Goal: Transaction & Acquisition: Purchase product/service

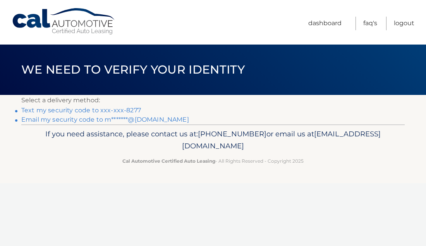
click at [91, 110] on link "Text my security code to xxx-xxx-8277" at bounding box center [81, 109] width 120 height 7
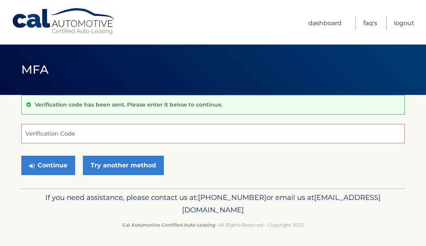
click at [76, 135] on input "Verification Code" at bounding box center [212, 133] width 383 height 19
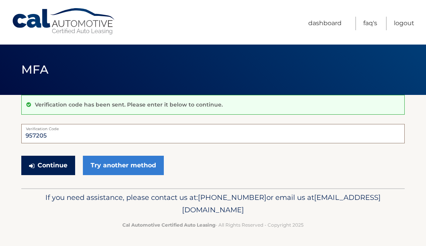
type input "957205"
click at [57, 165] on button "Continue" at bounding box center [48, 165] width 54 height 19
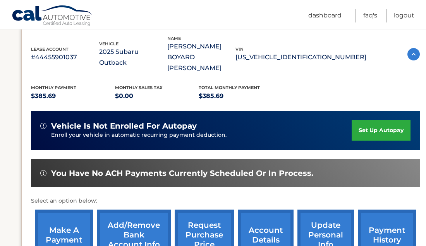
scroll to position [186, 0]
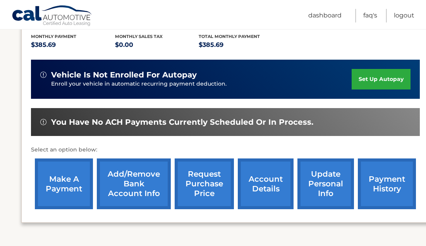
click at [69, 171] on link "make a payment" at bounding box center [64, 183] width 58 height 51
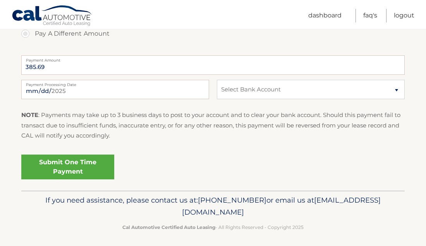
scroll to position [305, 0]
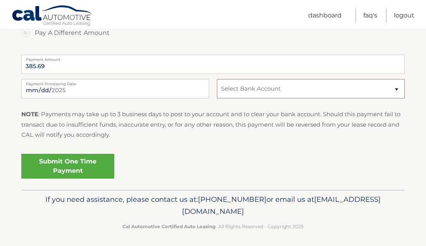
click at [394, 86] on select "Select Bank Account Checking BANK OF AMERICA, N.A. *****5241 Checking BANK OF A…" at bounding box center [311, 88] width 188 height 19
select select "Zjk0ZThmM2YtNDU5Ni00Y2M2LThhOTctMjhmMGU1MWM4ZjVm"
click at [217, 79] on select "Select Bank Account Checking BANK OF AMERICA, N.A. *****5241 Checking BANK OF A…" at bounding box center [311, 88] width 188 height 19
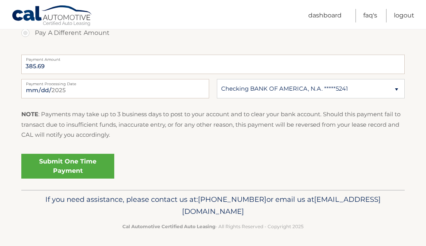
click at [51, 167] on link "Submit One Time Payment" at bounding box center [67, 166] width 93 height 25
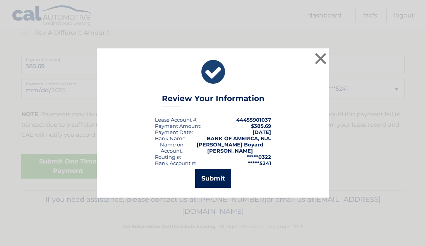
click at [220, 177] on button "Submit" at bounding box center [213, 178] width 36 height 19
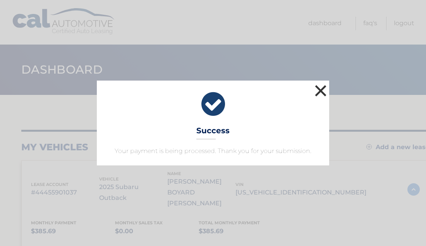
click at [321, 86] on button "×" at bounding box center [320, 90] width 15 height 15
